Goal: Task Accomplishment & Management: Use online tool/utility

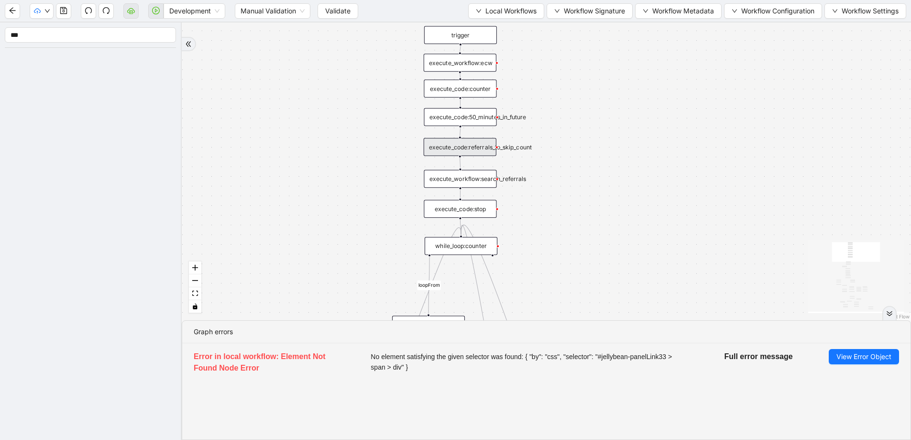
drag, startPoint x: 199, startPoint y: 110, endPoint x: 258, endPoint y: 126, distance: 61.0
click at [258, 126] on div "fallback success success fallback no_encounters end success success success old…" at bounding box center [547, 171] width 730 height 298
click at [323, 9] on button "Validate" at bounding box center [338, 10] width 41 height 15
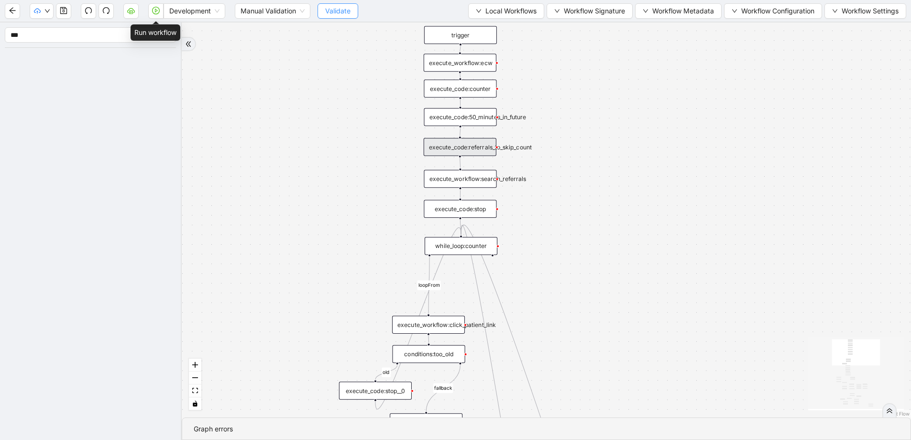
click at [152, 12] on icon "play-circle" at bounding box center [156, 11] width 8 height 8
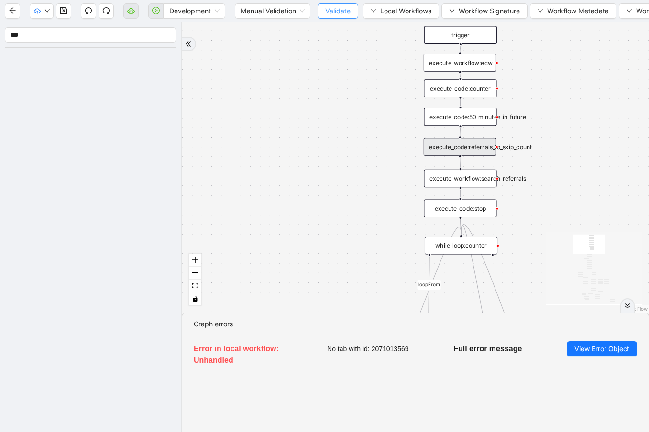
click at [357, 11] on button "Validate" at bounding box center [338, 10] width 41 height 15
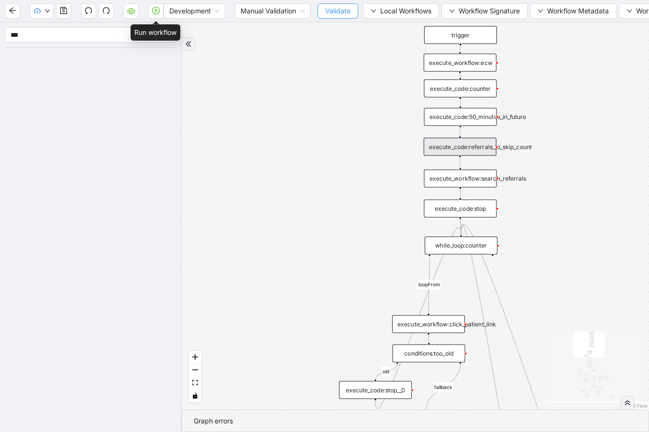
click at [159, 13] on icon "play-circle" at bounding box center [156, 11] width 8 height 8
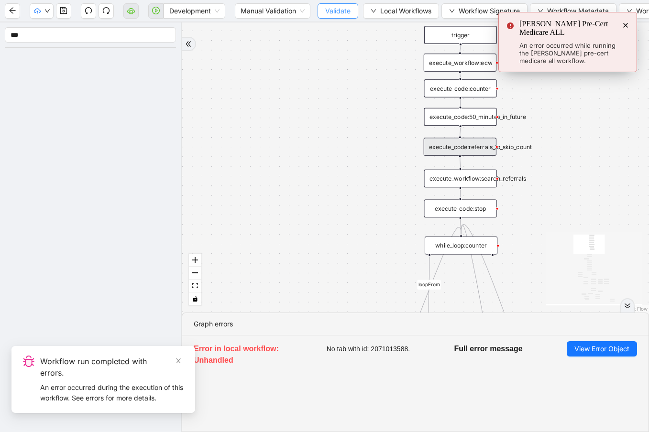
click at [321, 9] on button "Validate" at bounding box center [338, 10] width 41 height 15
click at [285, 79] on div "fallback success success fallback no_encounters end success success success old…" at bounding box center [415, 167] width 467 height 290
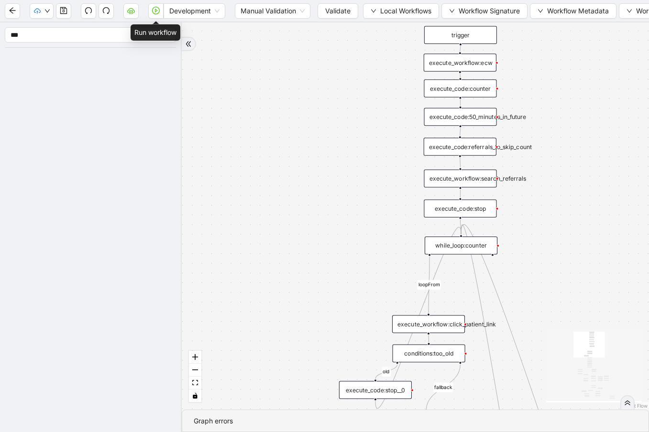
click at [154, 10] on icon "play-circle" at bounding box center [156, 11] width 8 height 8
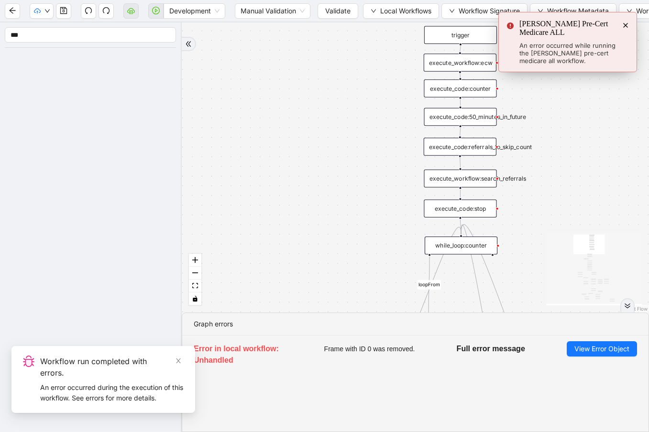
click at [623, 24] on icon "Notifications (F8)" at bounding box center [626, 26] width 8 height 8
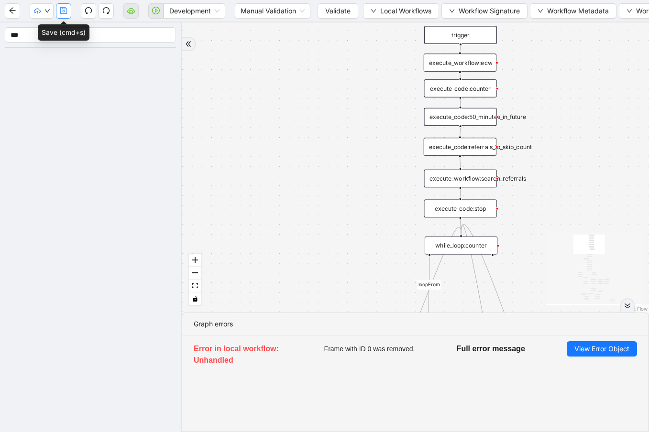
click at [67, 11] on button "button" at bounding box center [63, 10] width 15 height 15
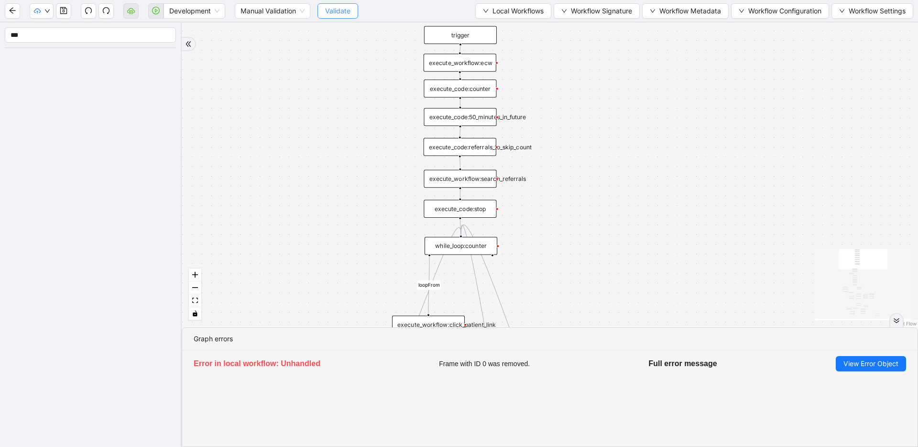
click at [346, 12] on span "Validate" at bounding box center [337, 11] width 25 height 11
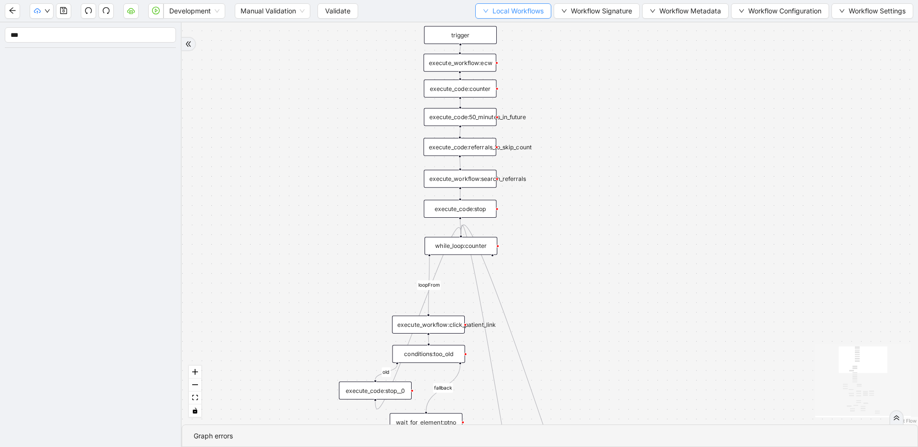
click at [497, 13] on span "Local Workflows" at bounding box center [518, 11] width 51 height 11
click at [494, 27] on span "Select" at bounding box center [510, 29] width 61 height 11
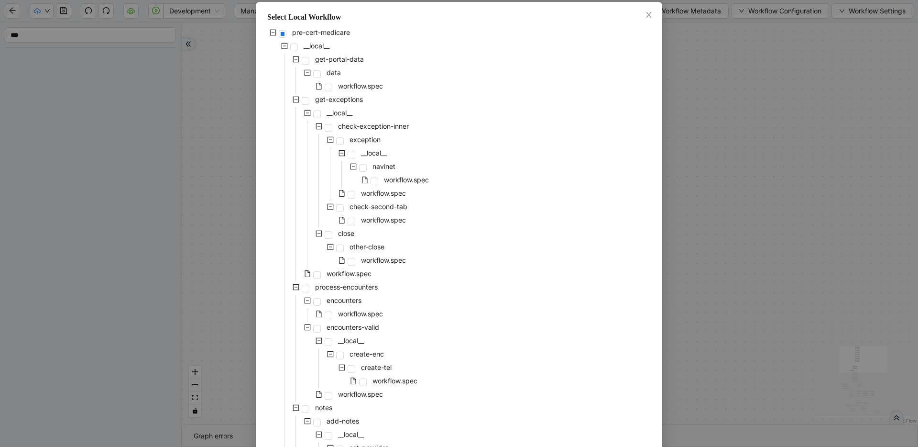
scroll to position [32, 0]
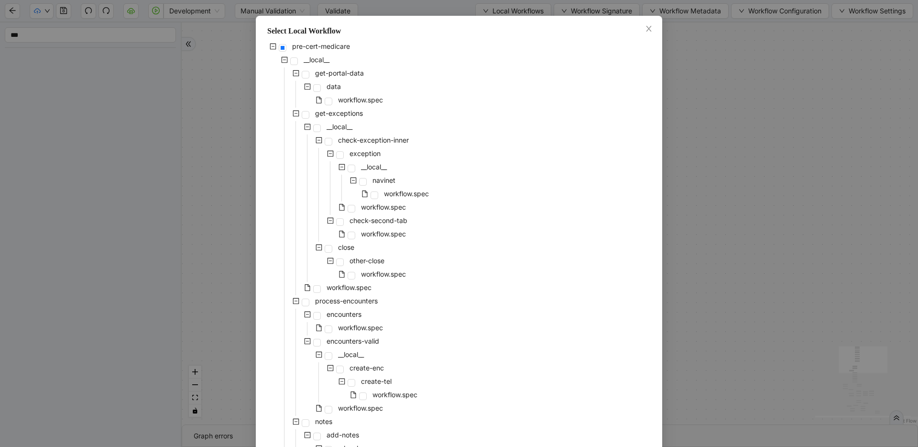
click at [479, 291] on div "pre-cert-medicare __local__ get-portal-data data workflow.spec get-exceptions _…" at bounding box center [459, 402] width 384 height 723
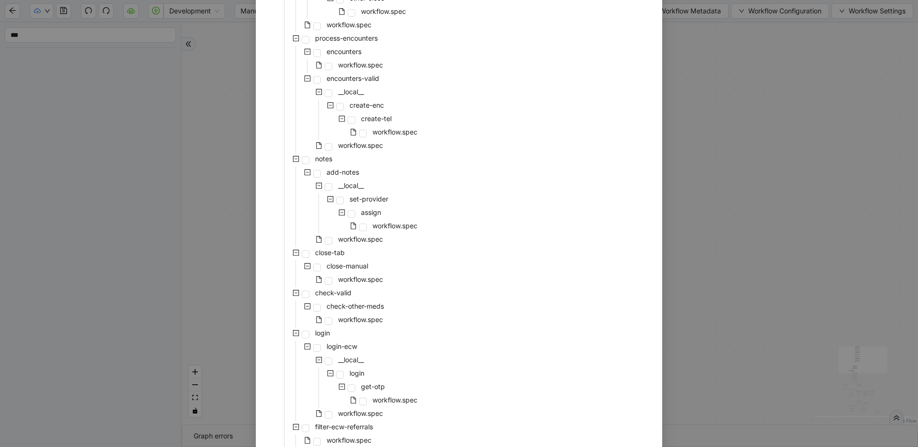
scroll to position [369, 0]
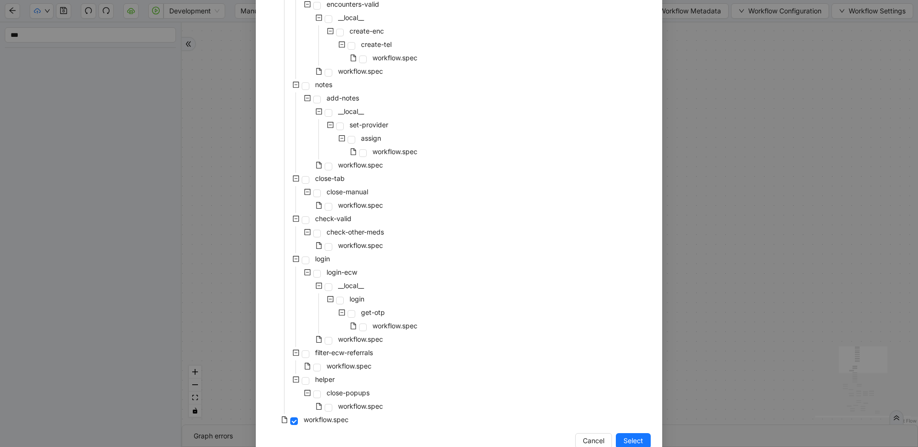
click at [479, 291] on div "pre-cert-medicare __local__ get-portal-data data workflow.spec get-exceptions _…" at bounding box center [459, 65] width 384 height 723
click at [327, 231] on span "check-other-meds" at bounding box center [355, 232] width 57 height 8
click at [628, 439] on span "Select" at bounding box center [634, 440] width 20 height 11
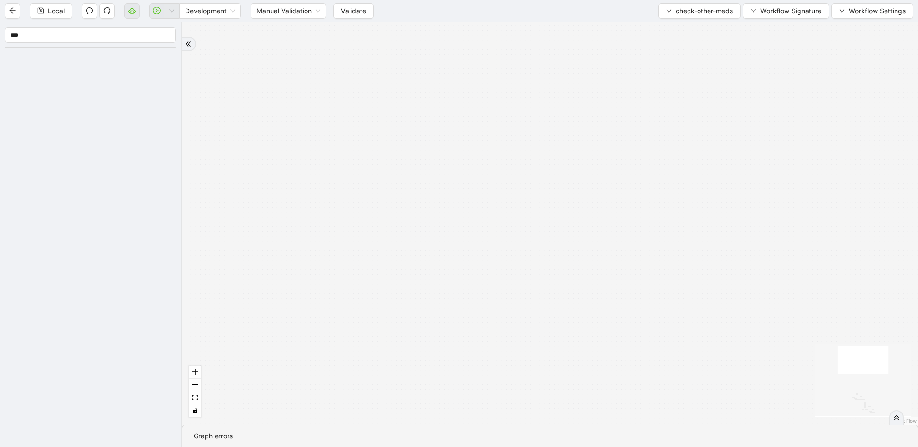
drag, startPoint x: 472, startPoint y: 227, endPoint x: 472, endPoint y: 317, distance: 89.9
drag, startPoint x: 476, startPoint y: 251, endPoint x: 491, endPoint y: 49, distance: 202.4
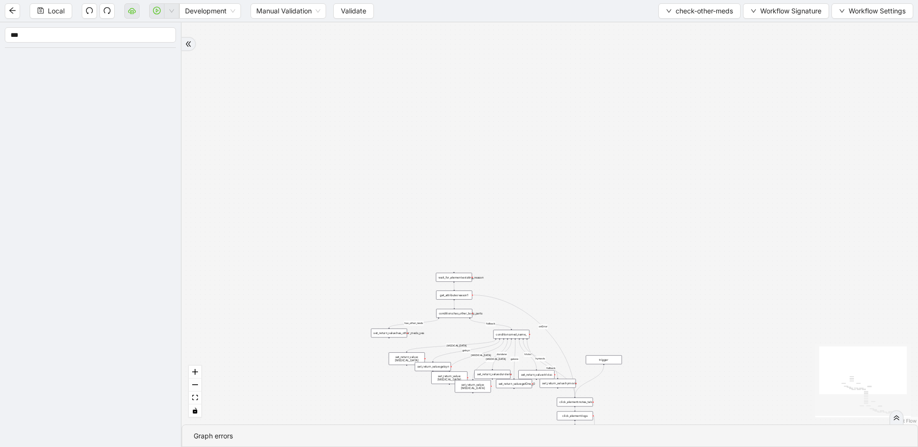
drag, startPoint x: 508, startPoint y: 232, endPoint x: 483, endPoint y: 49, distance: 185.0
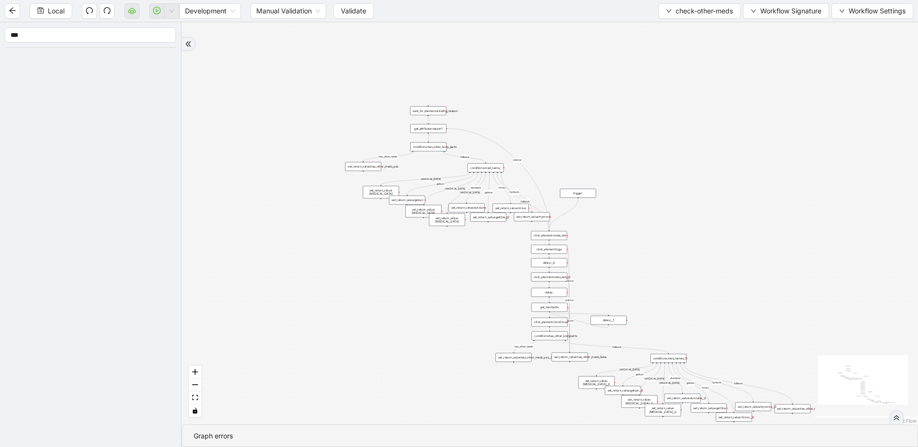
drag, startPoint x: 463, startPoint y: 238, endPoint x: 439, endPoint y: 100, distance: 140.8
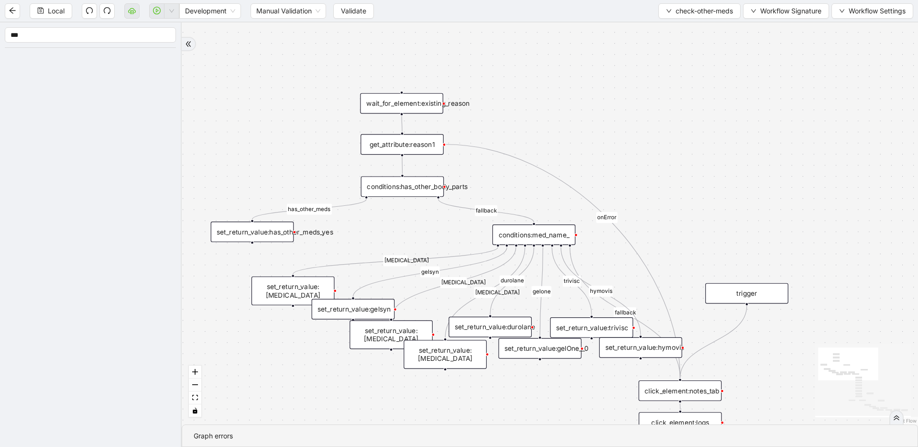
click at [404, 187] on div "conditions:has_other_body_parts" at bounding box center [402, 186] width 83 height 21
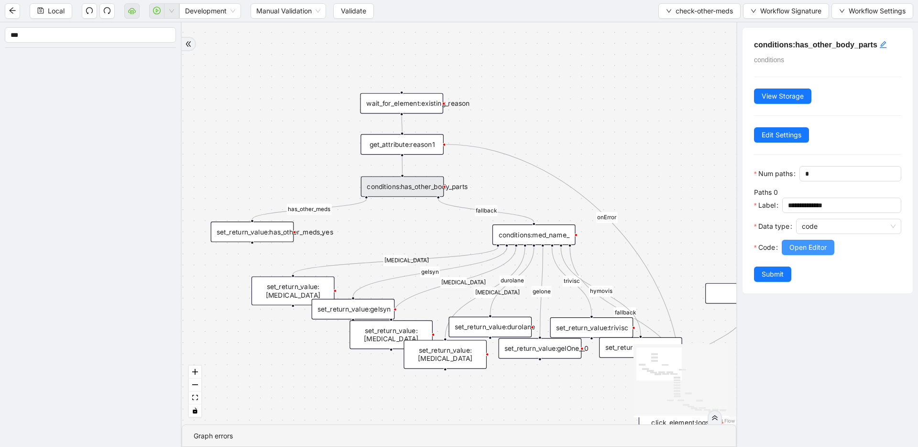
click at [813, 252] on span "Open Editor" at bounding box center [808, 247] width 37 height 11
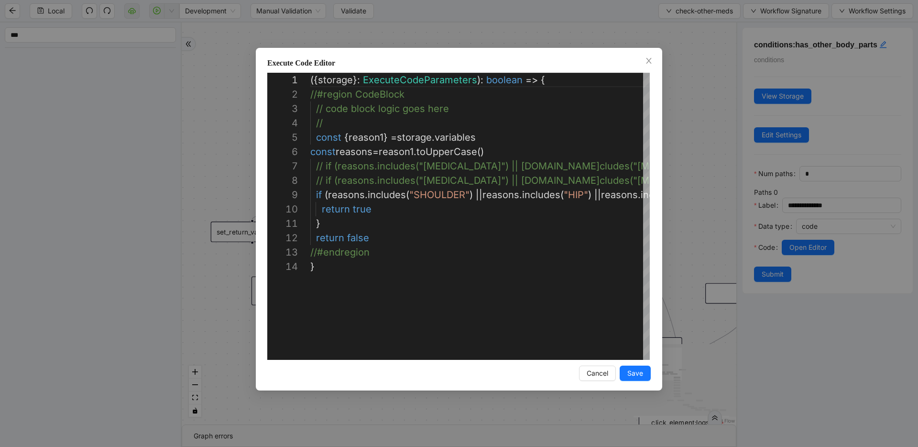
scroll to position [100, 0]
click at [698, 150] on div "Execute Code Editor 1 2 3 4 5 6 7 8 9 10 11 12 13 14 ({ storage }: ExecuteCodeP…" at bounding box center [459, 223] width 918 height 447
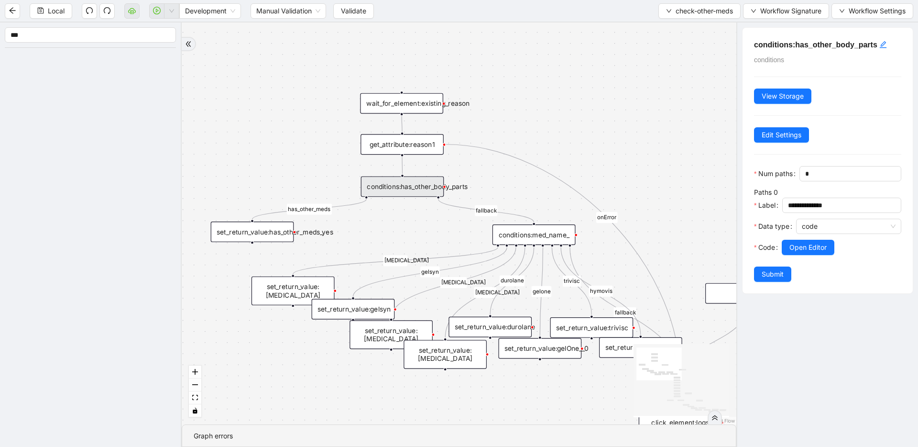
click at [270, 234] on div "set_return_value:has_other_meds_yes" at bounding box center [252, 231] width 83 height 21
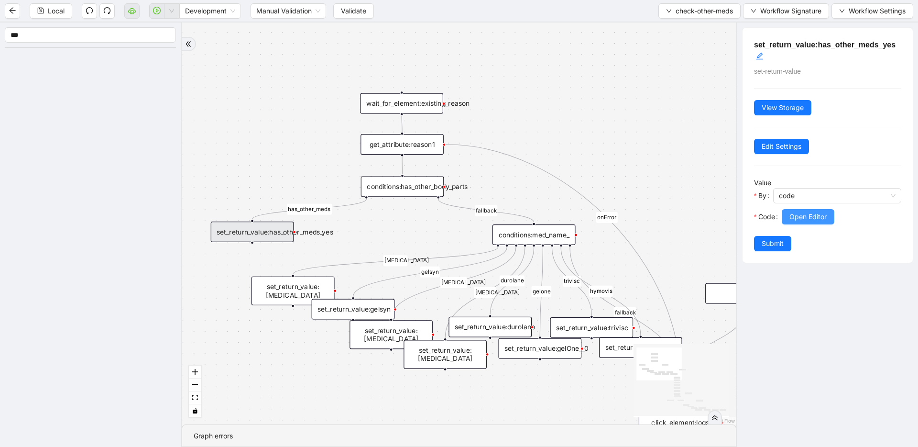
click at [790, 218] on span "Open Editor" at bounding box center [808, 216] width 37 height 11
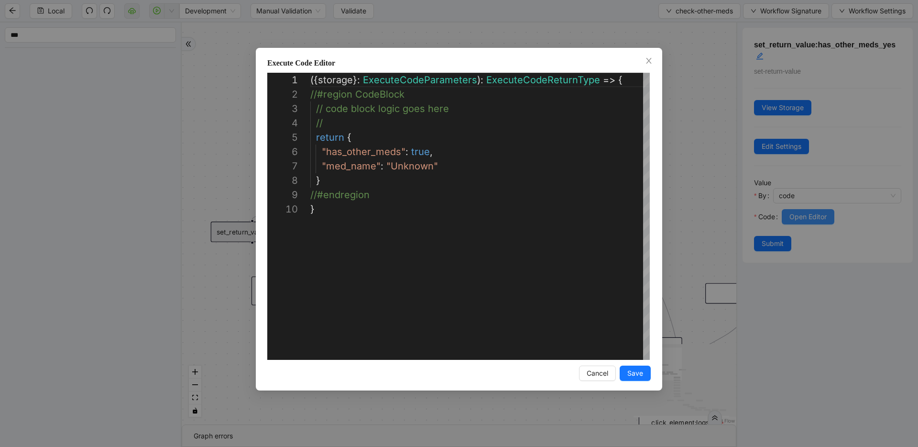
scroll to position [129, 0]
click at [674, 174] on div "**********" at bounding box center [459, 223] width 918 height 447
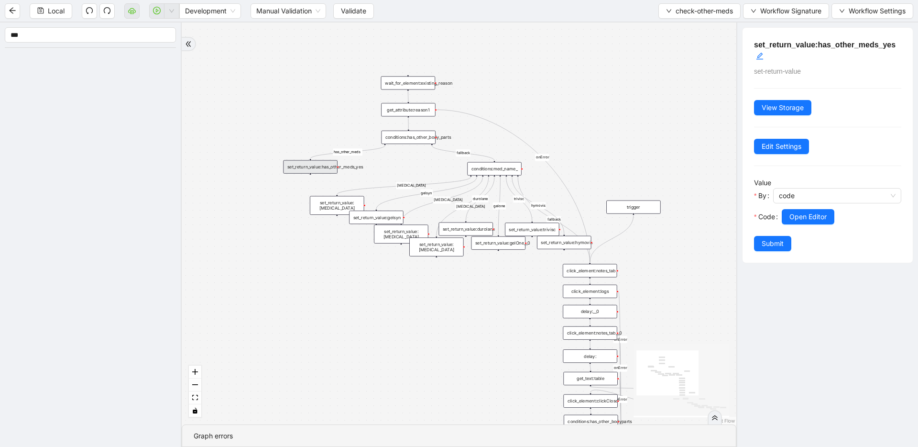
drag, startPoint x: 669, startPoint y: 176, endPoint x: 581, endPoint y: 131, distance: 98.4
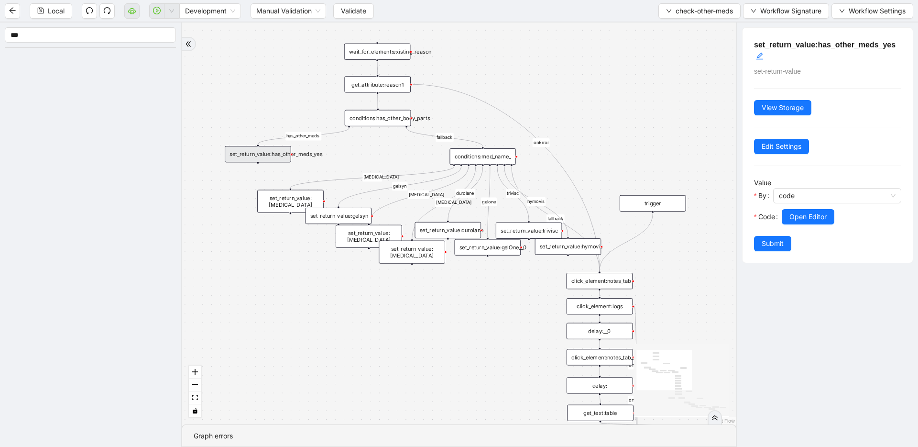
click at [479, 160] on div "conditions:med_name_" at bounding box center [483, 156] width 66 height 16
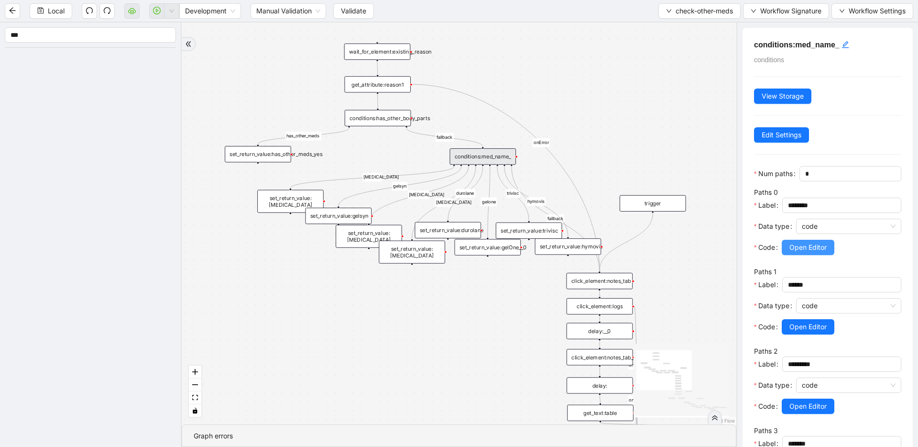
click at [785, 243] on button "Open Editor" at bounding box center [808, 247] width 53 height 15
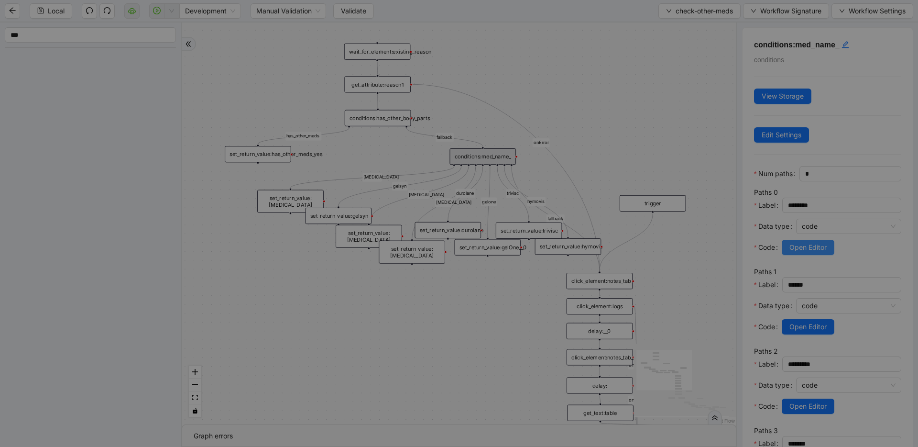
scroll to position [144, 0]
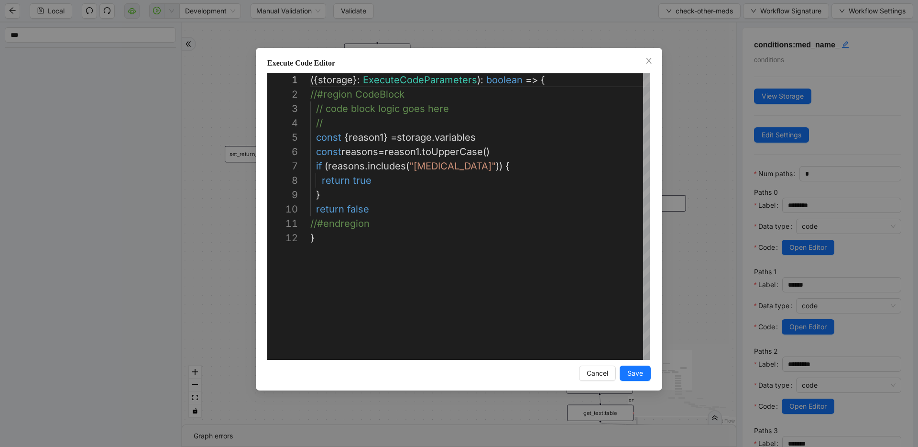
click at [726, 140] on div "**********" at bounding box center [459, 223] width 918 height 447
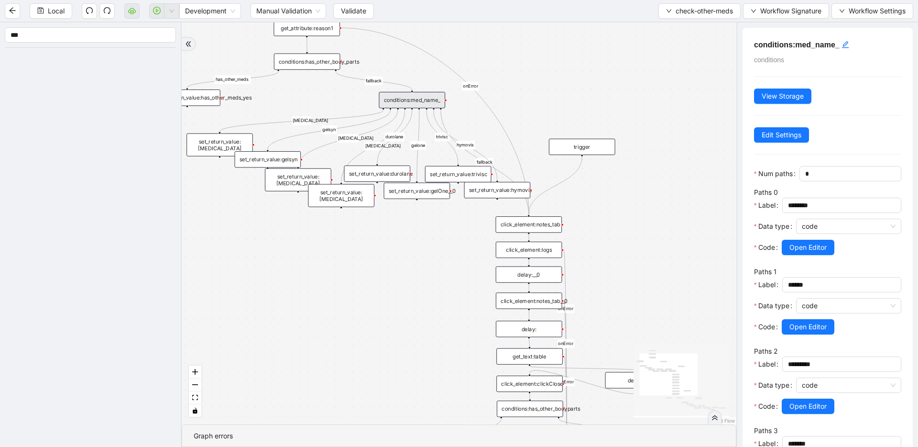
drag, startPoint x: 692, startPoint y: 155, endPoint x: 621, endPoint y: 99, distance: 90.5
click at [621, 99] on div "has_other_meds has_other_meds [MEDICAL_DATA] gelsyn [MEDICAL_DATA] [MEDICAL_DAT…" at bounding box center [459, 223] width 555 height 402
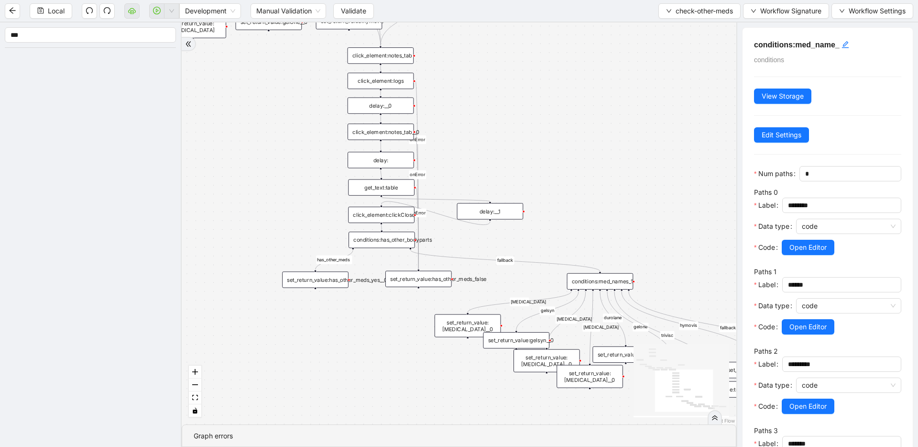
drag, startPoint x: 631, startPoint y: 239, endPoint x: 483, endPoint y: 70, distance: 224.7
click at [483, 70] on div "has_other_meds has_other_meds [MEDICAL_DATA] gelsyn [MEDICAL_DATA] [MEDICAL_DAT…" at bounding box center [459, 223] width 555 height 402
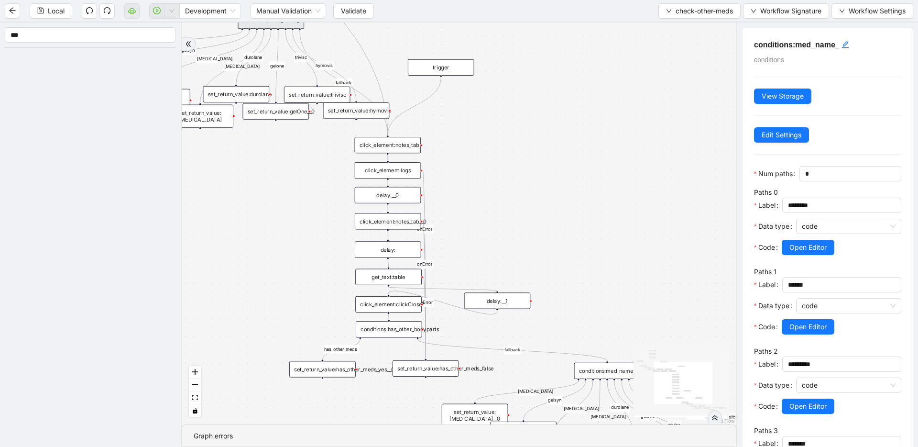
drag, startPoint x: 520, startPoint y: 152, endPoint x: 521, endPoint y: 270, distance: 118.2
click at [522, 280] on div "has_other_meds has_other_meds [MEDICAL_DATA] gelsyn [MEDICAL_DATA] [MEDICAL_DAT…" at bounding box center [459, 223] width 555 height 402
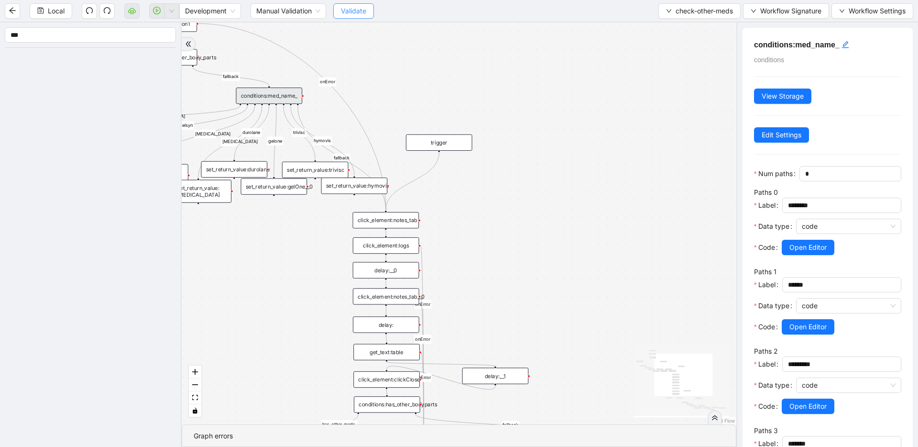
click at [361, 10] on span "Validate" at bounding box center [353, 11] width 25 height 11
drag, startPoint x: 656, startPoint y: 9, endPoint x: 672, endPoint y: 10, distance: 15.9
click at [659, 9] on button "check-other-meds" at bounding box center [700, 10] width 82 height 15
click at [668, 31] on span "Select" at bounding box center [698, 29] width 68 height 11
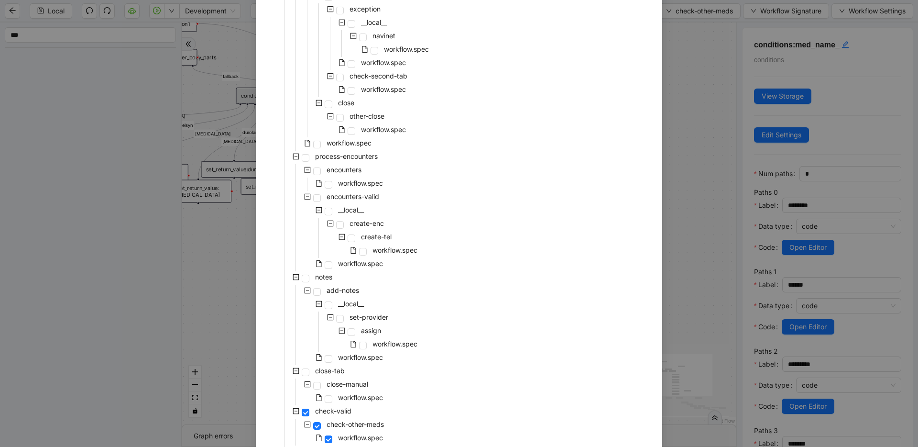
scroll to position [391, 0]
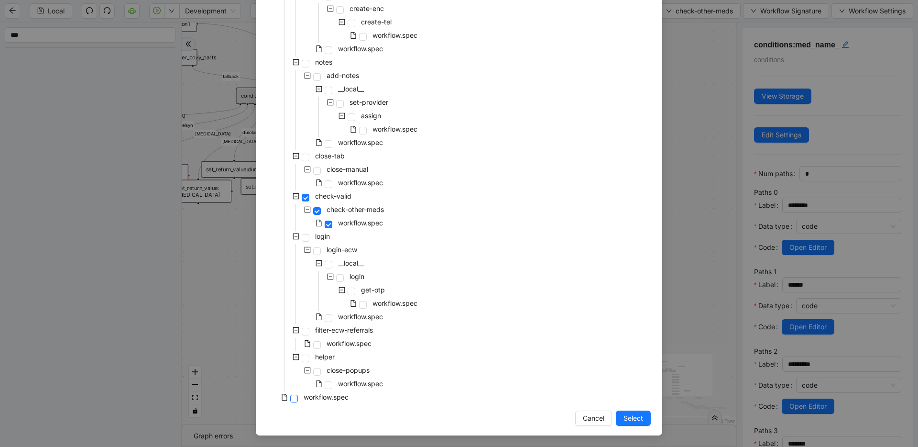
click at [292, 396] on span at bounding box center [294, 399] width 8 height 8
click at [627, 417] on span "Select" at bounding box center [634, 418] width 20 height 11
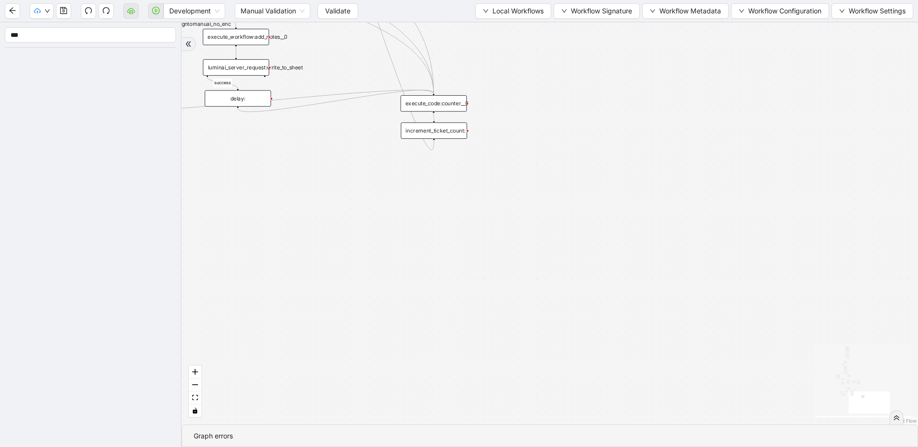
drag, startPoint x: 530, startPoint y: 180, endPoint x: 624, endPoint y: 321, distance: 169.0
click at [624, 323] on div "fallback success success fallback no_encounters end success success success old…" at bounding box center [550, 223] width 737 height 402
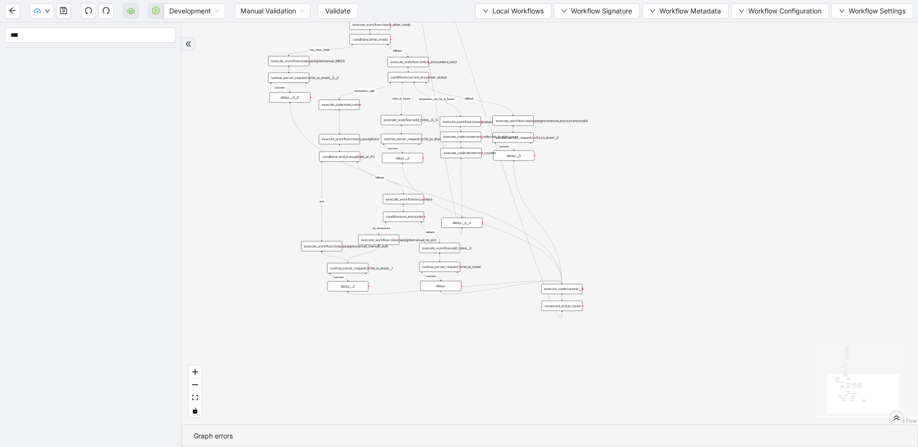
drag, startPoint x: 594, startPoint y: 213, endPoint x: 605, endPoint y: 283, distance: 71.1
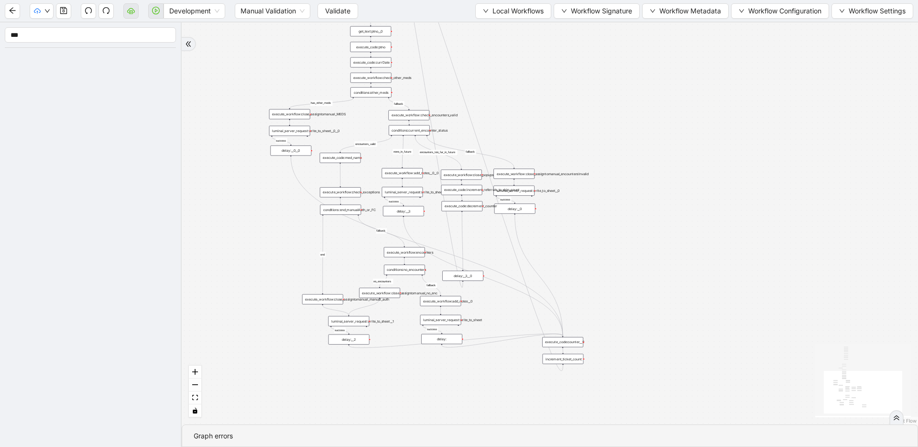
drag, startPoint x: 577, startPoint y: 341, endPoint x: 578, endPoint y: 356, distance: 15.3
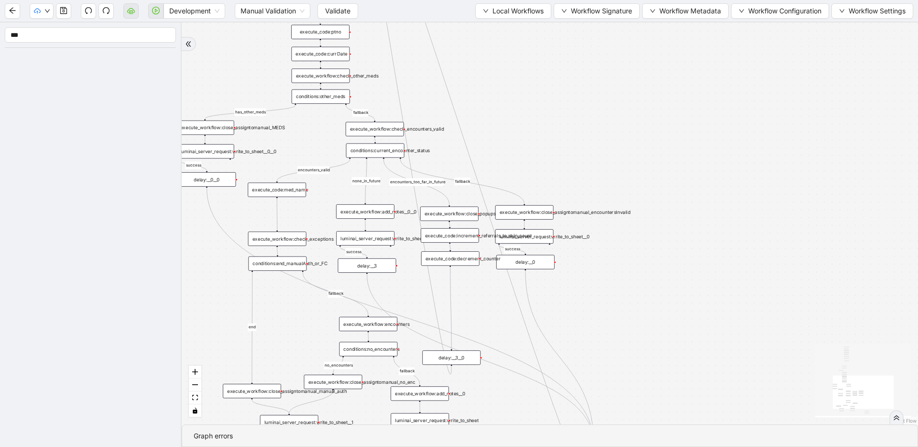
drag, startPoint x: 476, startPoint y: 251, endPoint x: 483, endPoint y: 287, distance: 37.4
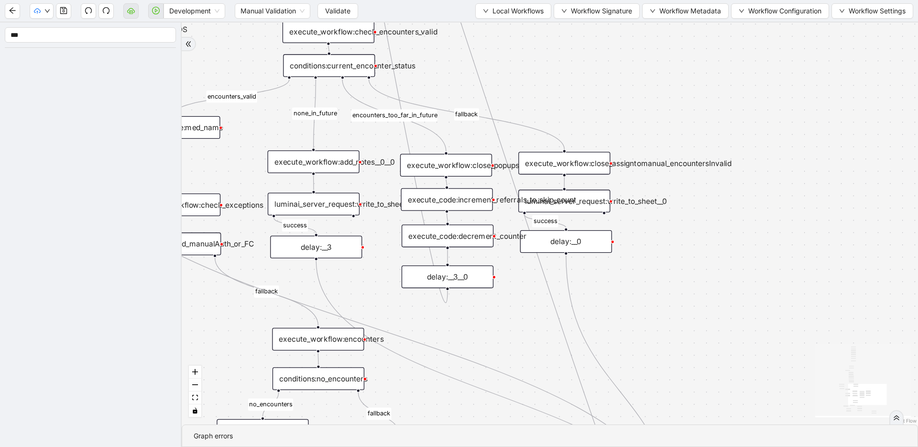
drag, startPoint x: 448, startPoint y: 388, endPoint x: 446, endPoint y: 273, distance: 115.3
click at [446, 273] on div "delay:__3__0" at bounding box center [448, 276] width 92 height 22
click at [60, 10] on icon "save" at bounding box center [63, 10] width 7 height 7
click at [345, 8] on span "Validate" at bounding box center [337, 11] width 25 height 11
click at [69, 12] on button "button" at bounding box center [63, 10] width 15 height 15
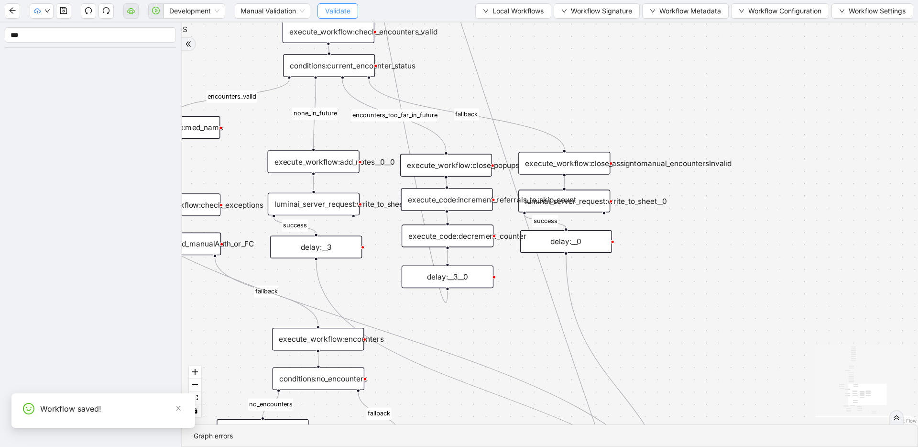
click at [333, 13] on span "Validate" at bounding box center [337, 11] width 25 height 11
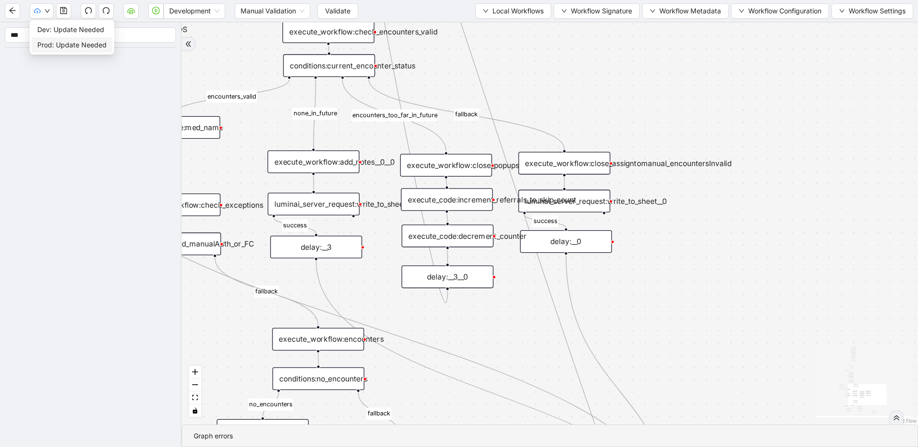
click at [48, 44] on span "Prod: Update Needed" at bounding box center [71, 45] width 69 height 11
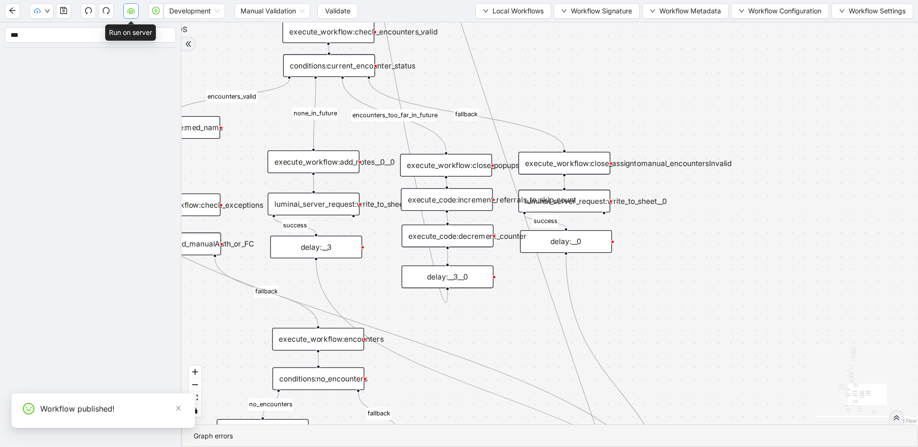
click at [126, 13] on button "button" at bounding box center [130, 10] width 15 height 15
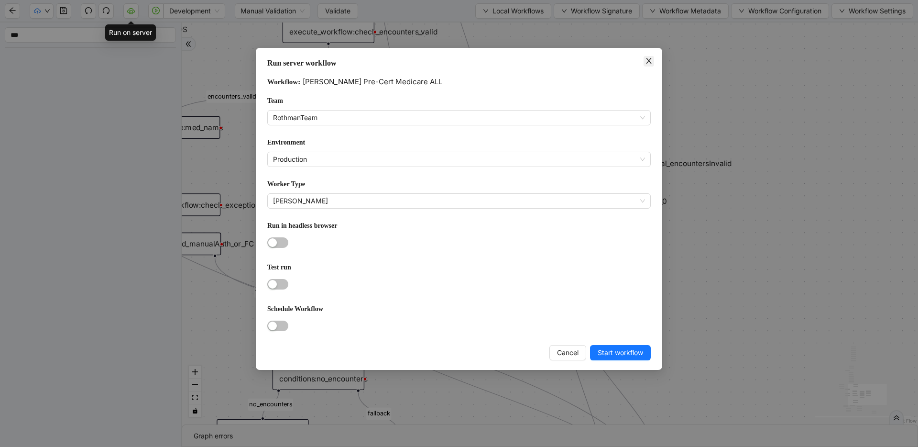
click at [651, 57] on icon "close" at bounding box center [649, 61] width 8 height 8
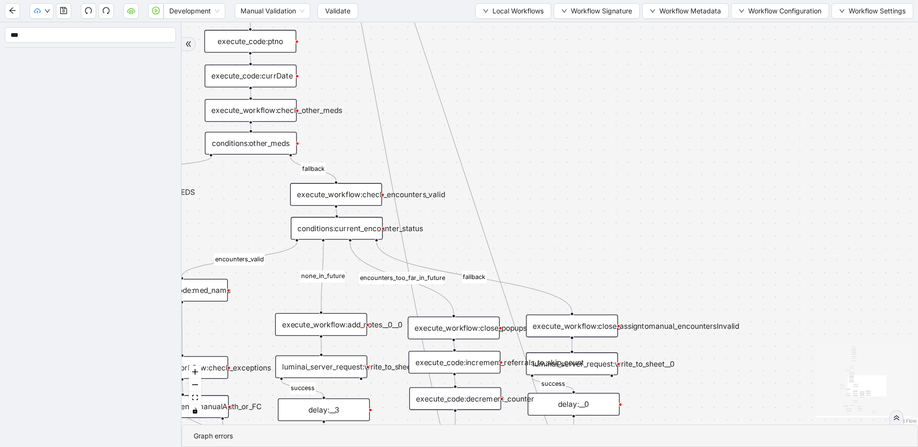
drag, startPoint x: 391, startPoint y: 113, endPoint x: 400, endPoint y: 232, distance: 119.9
click at [493, 10] on span "Local Workflows" at bounding box center [518, 11] width 51 height 11
click at [493, 36] on li "Select" at bounding box center [511, 29] width 73 height 15
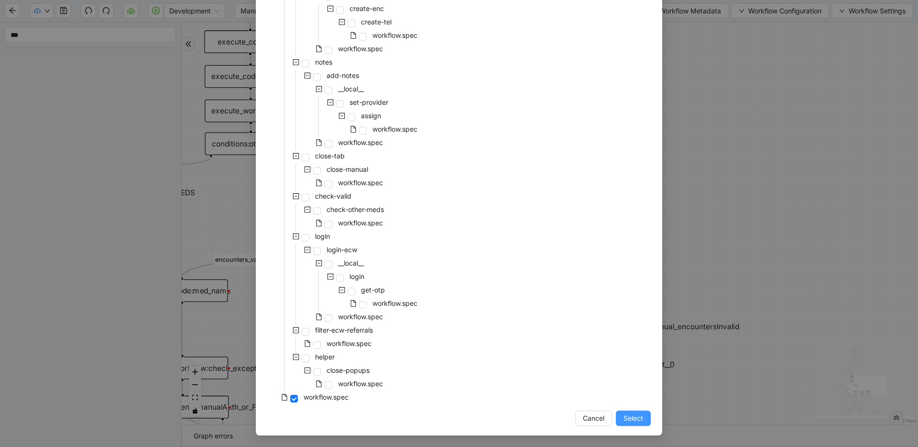
click at [616, 413] on button "Select" at bounding box center [633, 417] width 35 height 15
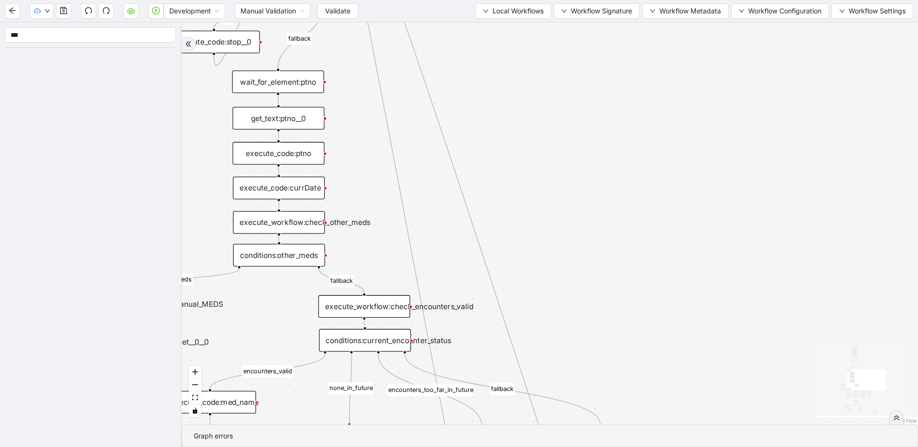
drag, startPoint x: 494, startPoint y: 262, endPoint x: 540, endPoint y: 333, distance: 84.1
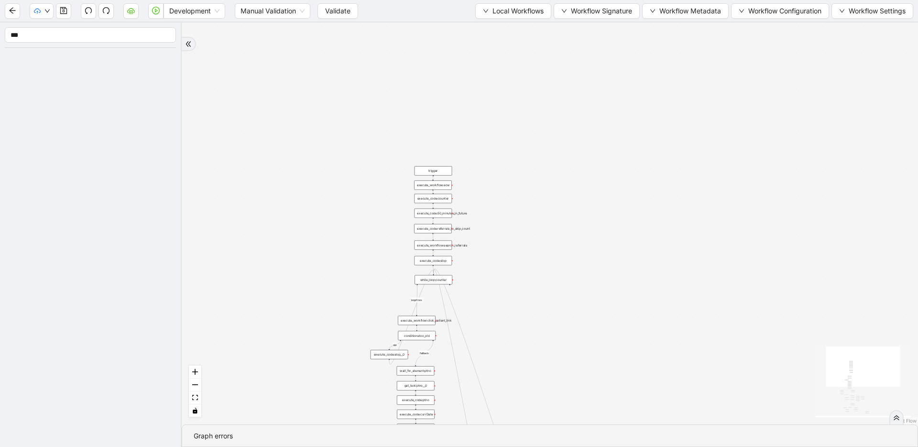
drag, startPoint x: 435, startPoint y: 215, endPoint x: 418, endPoint y: 353, distance: 138.8
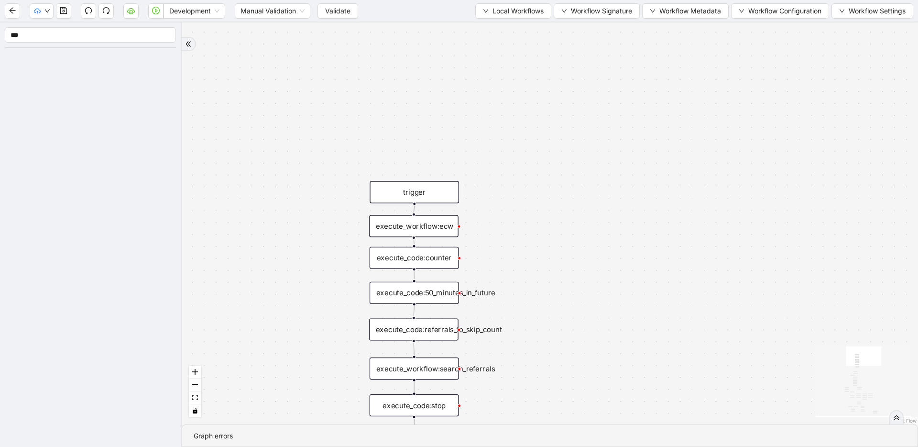
click at [439, 296] on div "execute_code:50_minutes_in_future" at bounding box center [414, 293] width 89 height 22
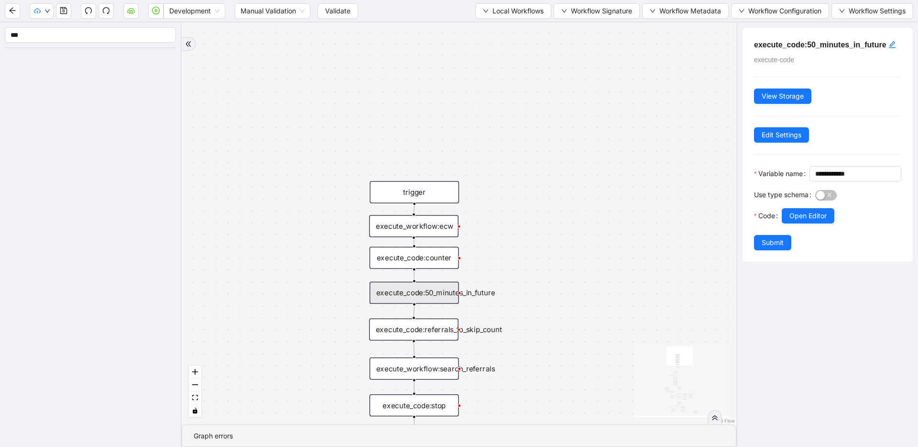
click at [810, 208] on div "Use type schema" at bounding box center [784, 197] width 61 height 21
click at [789, 223] on button "Open Editor" at bounding box center [808, 215] width 53 height 15
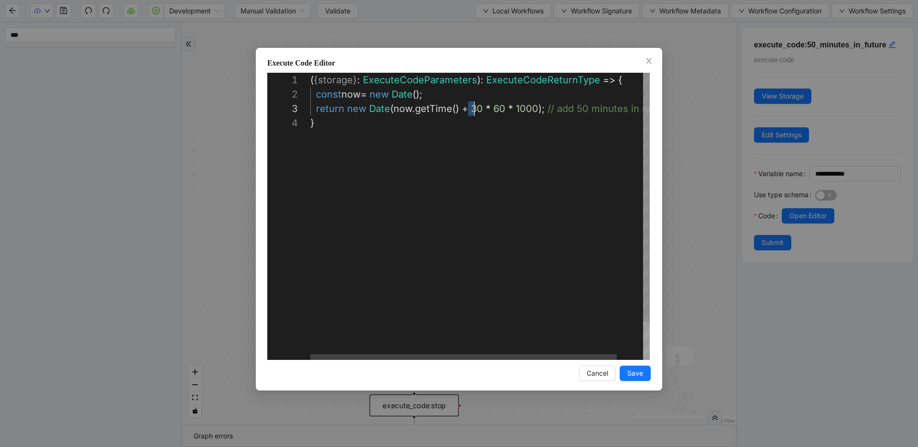
scroll to position [29, 170]
drag, startPoint x: 470, startPoint y: 104, endPoint x: 478, endPoint y: 105, distance: 8.2
type textarea "**********"
click at [645, 369] on button "Save" at bounding box center [635, 372] width 31 height 15
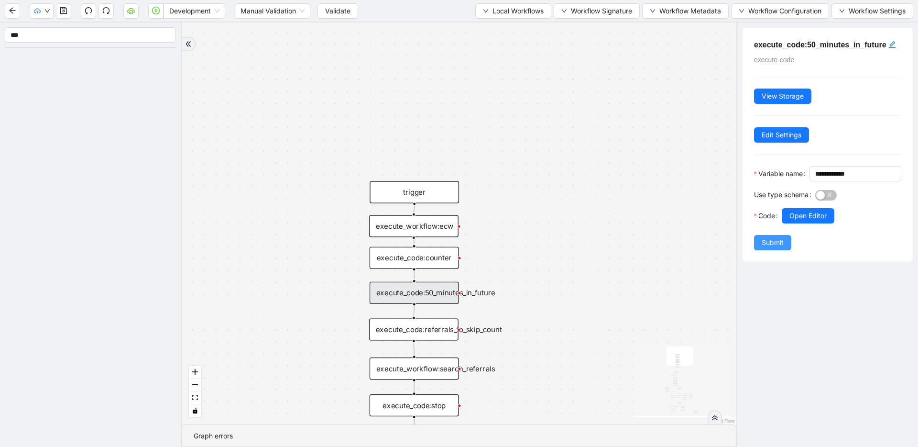
click at [775, 248] on span "Submit" at bounding box center [773, 242] width 22 height 11
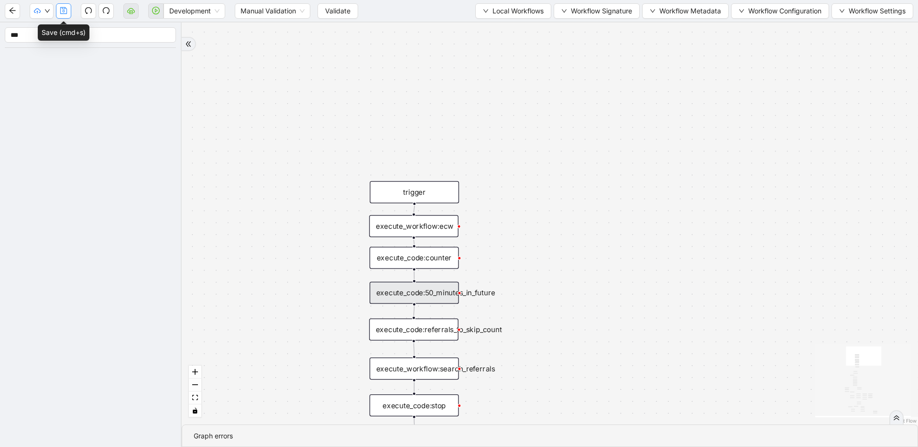
click at [62, 7] on icon "save" at bounding box center [64, 11] width 8 height 8
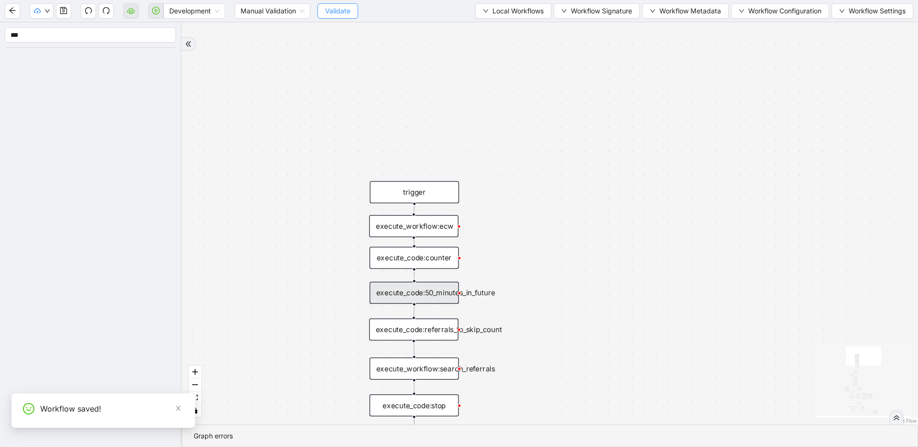
click at [335, 11] on span "Validate" at bounding box center [337, 11] width 25 height 11
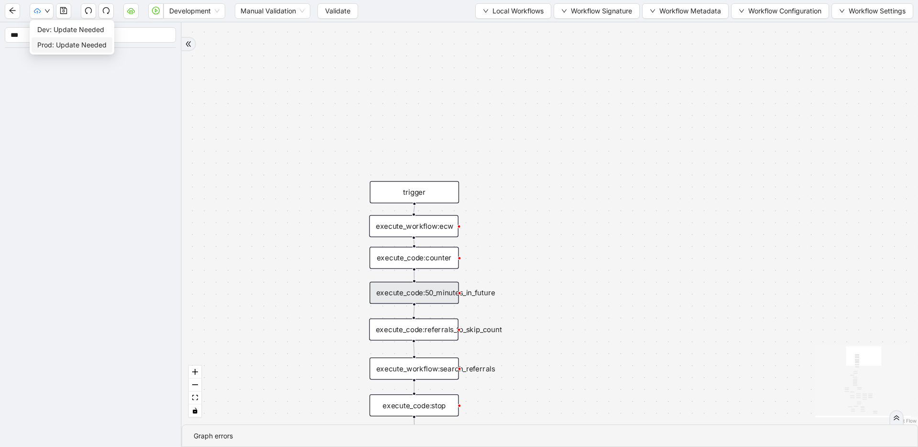
click at [44, 46] on span "Prod: Update Needed" at bounding box center [71, 45] width 69 height 11
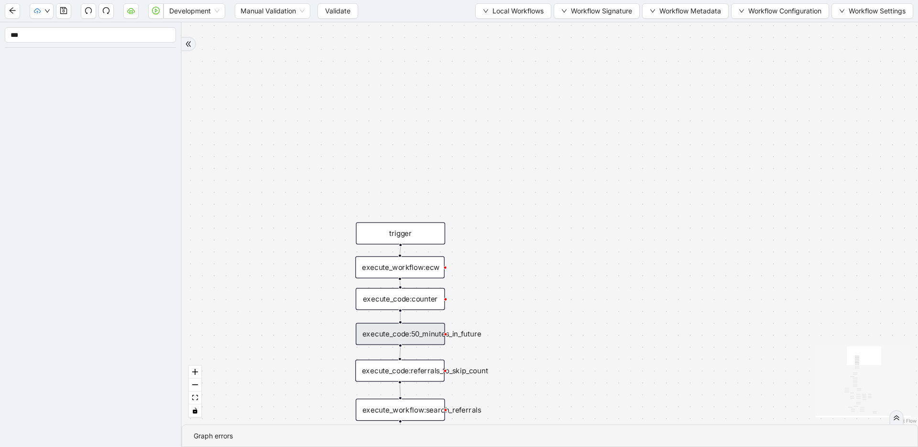
drag, startPoint x: 363, startPoint y: 57, endPoint x: 352, endPoint y: 89, distance: 33.9
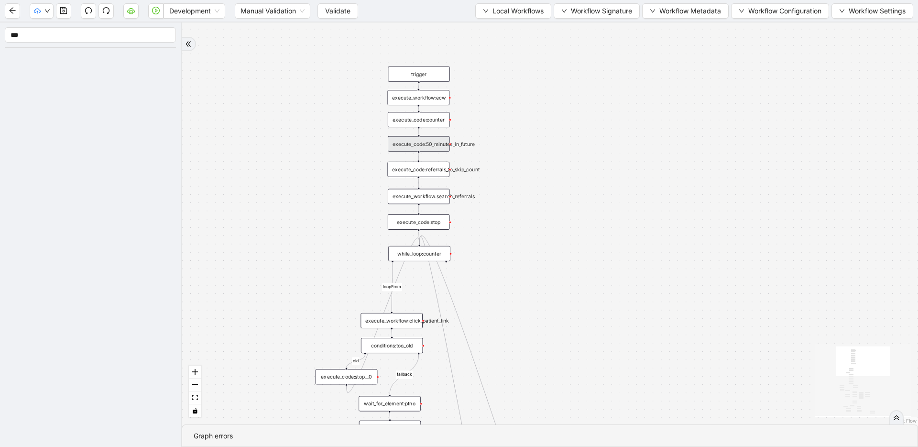
drag, startPoint x: 299, startPoint y: 289, endPoint x: 333, endPoint y: 175, distance: 119.4
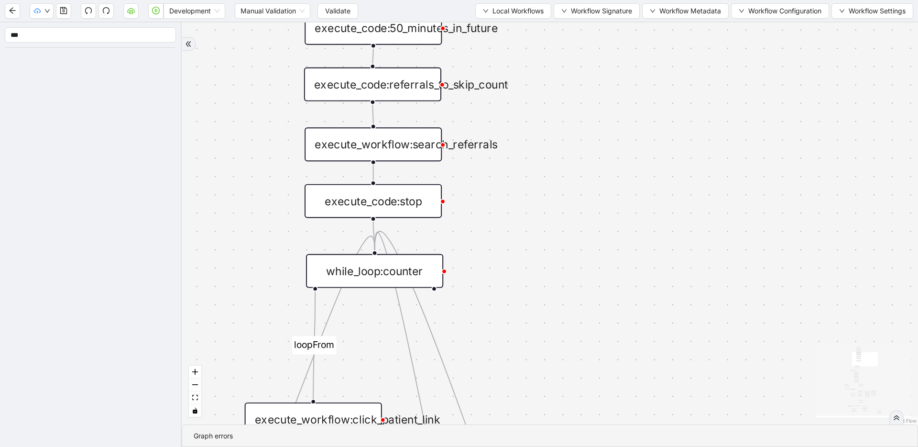
click at [389, 274] on div "while_loop:counter" at bounding box center [374, 271] width 137 height 34
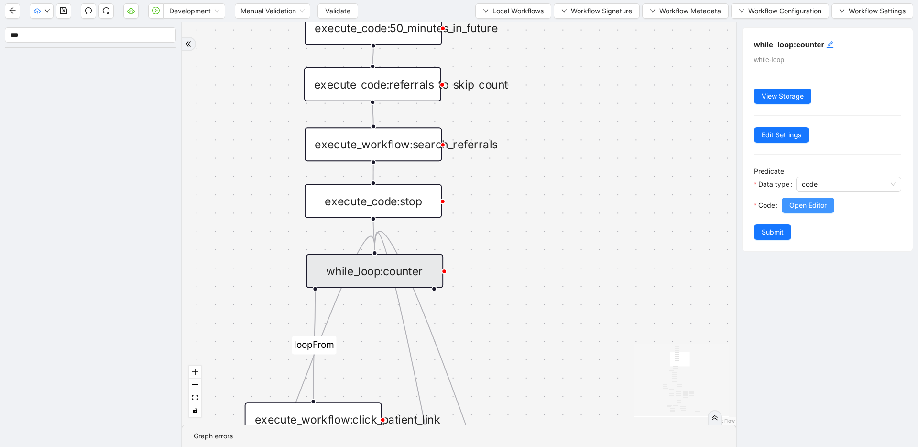
click at [813, 210] on span "Open Editor" at bounding box center [808, 205] width 37 height 11
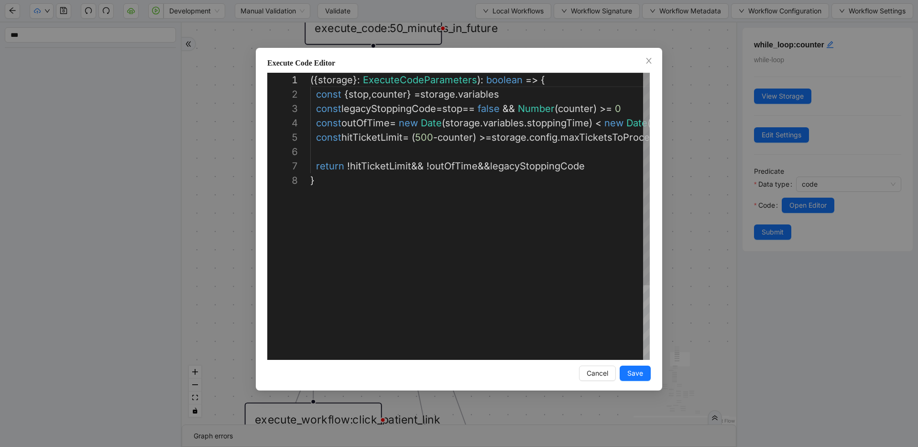
scroll to position [100, 0]
click at [668, 91] on div "**********" at bounding box center [459, 223] width 918 height 447
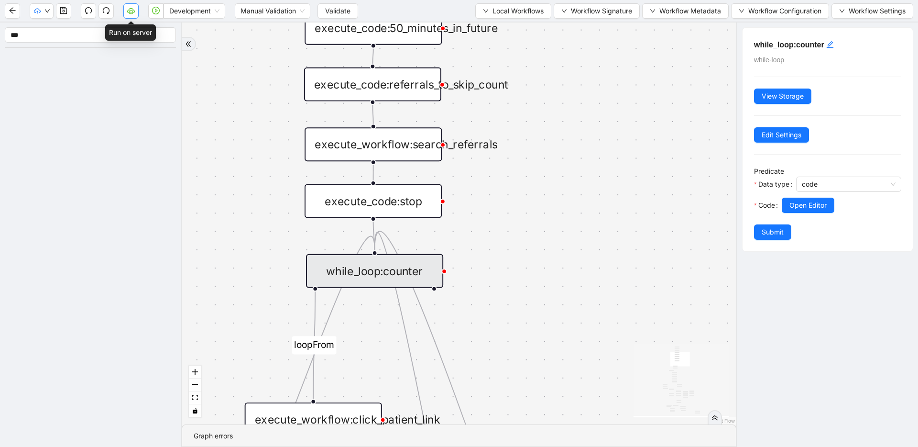
click at [135, 12] on button "button" at bounding box center [130, 10] width 15 height 15
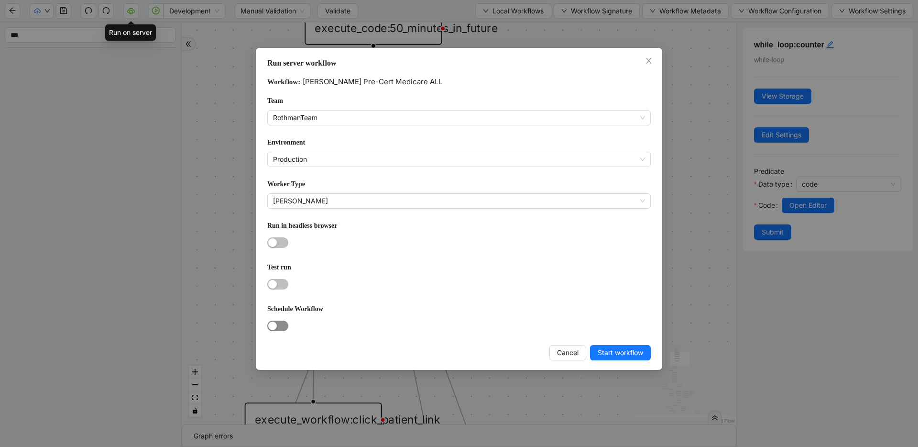
click at [275, 322] on div "button" at bounding box center [272, 325] width 9 height 9
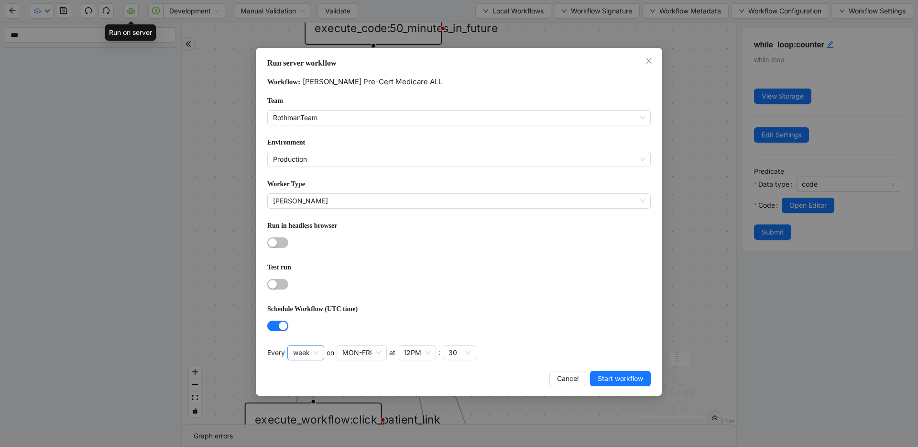
click at [318, 351] on span "week" at bounding box center [305, 352] width 25 height 14
click at [353, 312] on div "Schedule Workflow (UTC time)" at bounding box center [459, 310] width 384 height 15
click at [282, 321] on div "button" at bounding box center [283, 325] width 9 height 9
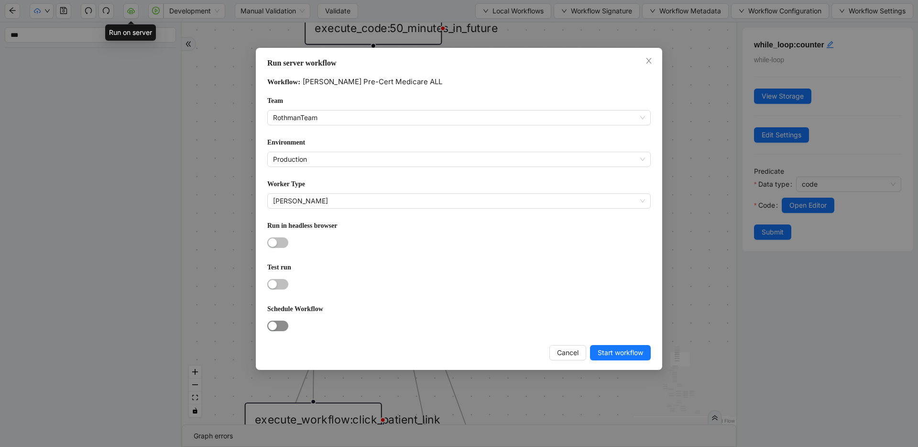
click at [278, 323] on span "button" at bounding box center [277, 326] width 21 height 11
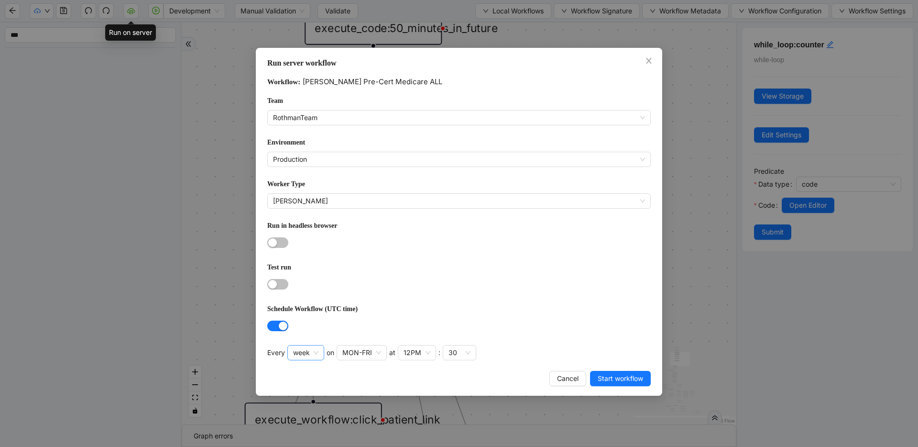
click at [299, 350] on span "week" at bounding box center [305, 352] width 25 height 14
click at [302, 403] on div "day" at bounding box center [305, 399] width 20 height 11
click at [304, 350] on span "day" at bounding box center [303, 352] width 21 height 14
click at [308, 409] on div "hour" at bounding box center [305, 414] width 20 height 11
click at [343, 347] on div "30" at bounding box center [342, 352] width 9 height 11
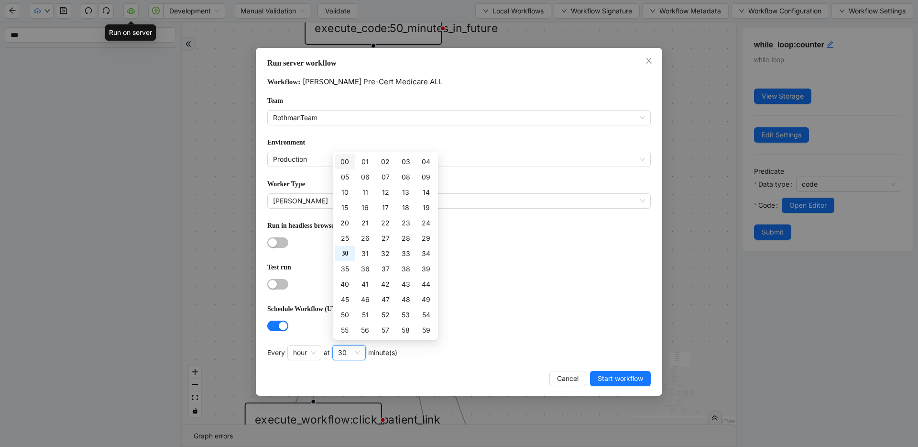
click at [343, 160] on div "00" at bounding box center [345, 161] width 9 height 11
click at [513, 287] on div at bounding box center [459, 283] width 384 height 15
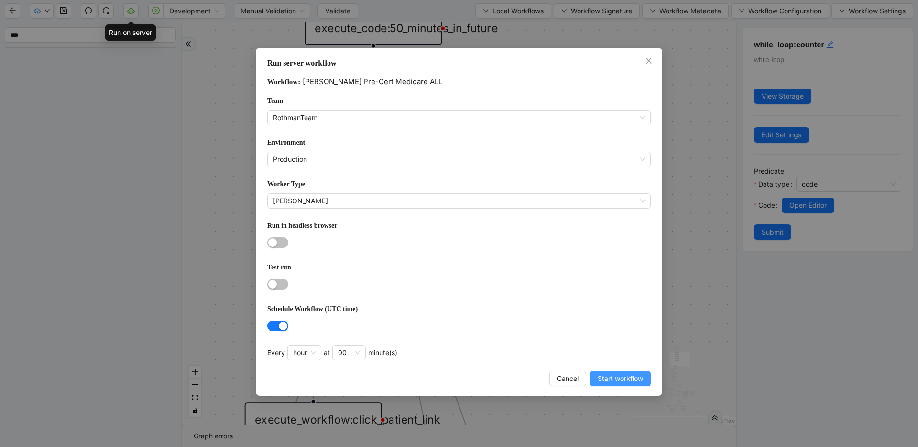
click at [616, 378] on span "Start workflow" at bounding box center [620, 378] width 45 height 11
